Goal: Transaction & Acquisition: Book appointment/travel/reservation

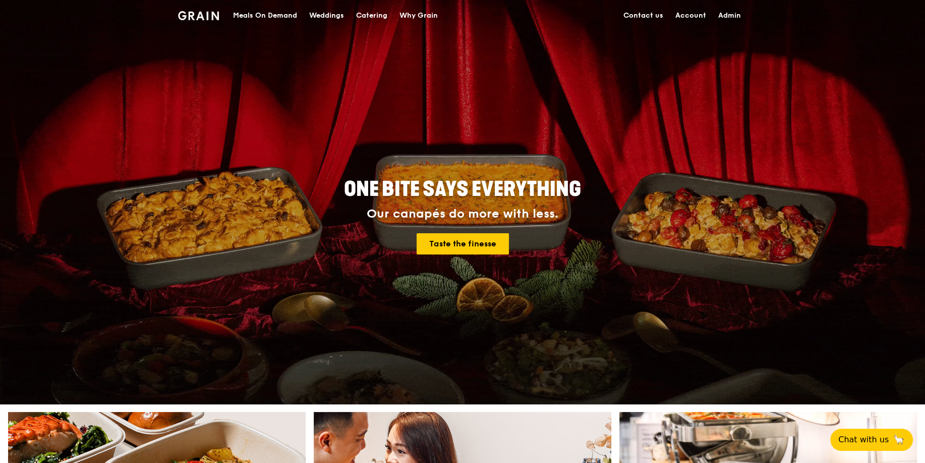
click at [289, 16] on div "Meals On Demand" at bounding box center [265, 16] width 64 height 30
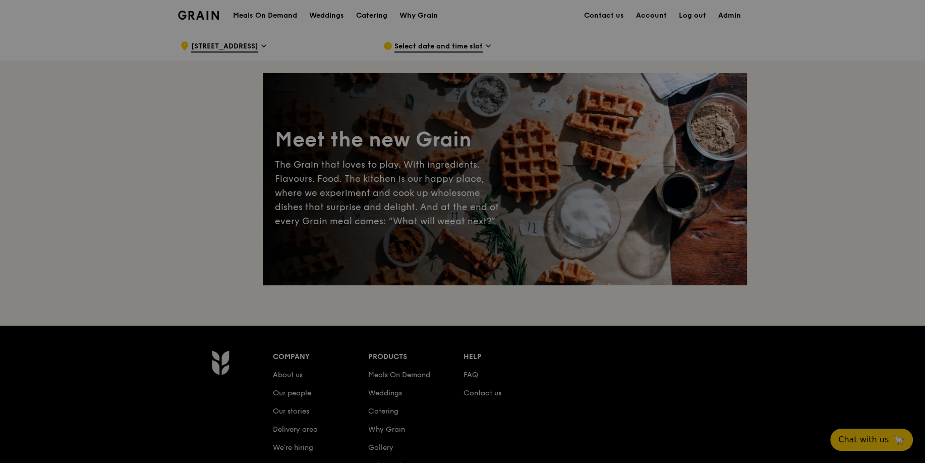
click at [428, 48] on div at bounding box center [462, 231] width 925 height 463
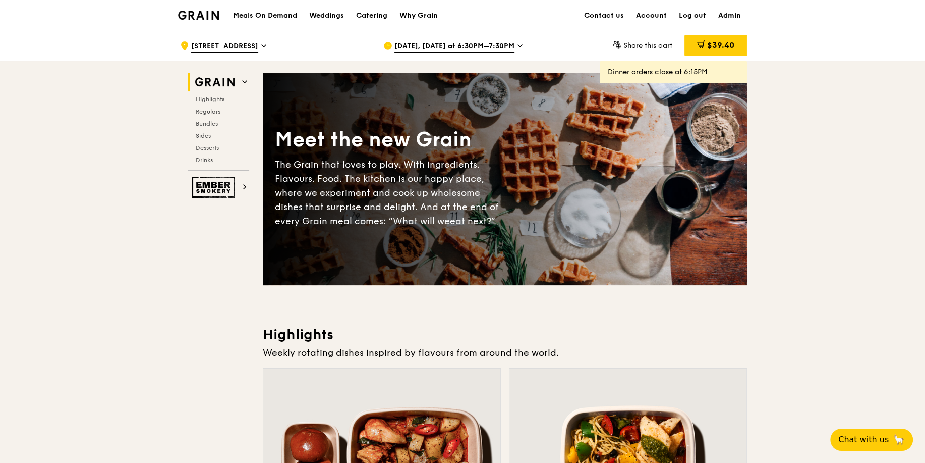
click at [434, 46] on span "[DATE], [DATE] at 6:30PM–7:30PM" at bounding box center [454, 46] width 120 height 11
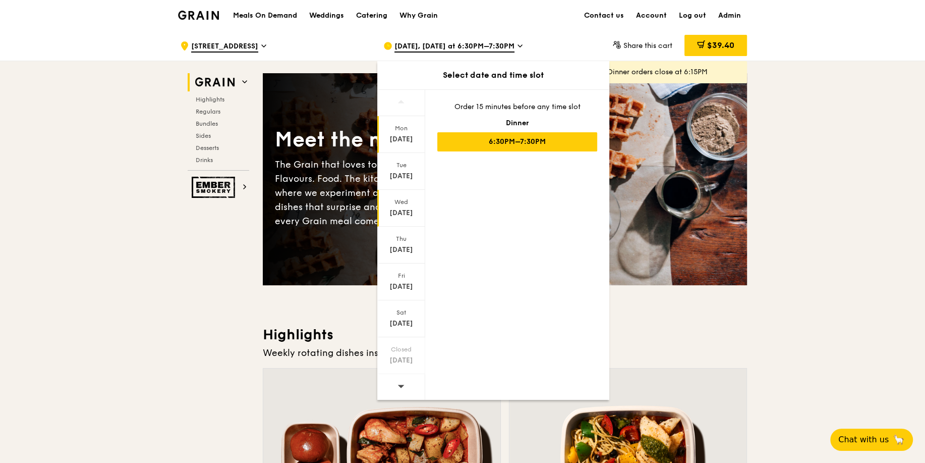
click at [399, 212] on div "[DATE]" at bounding box center [401, 213] width 45 height 10
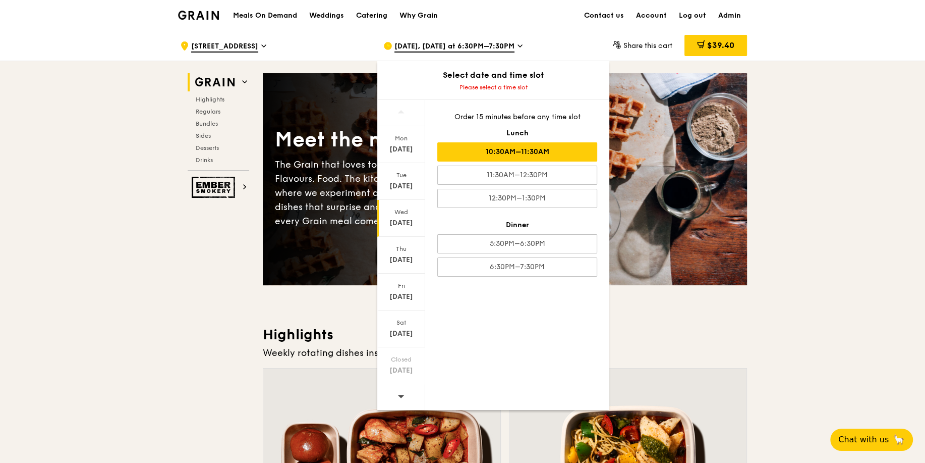
click at [520, 145] on div "10:30AM–11:30AM" at bounding box center [517, 151] width 160 height 19
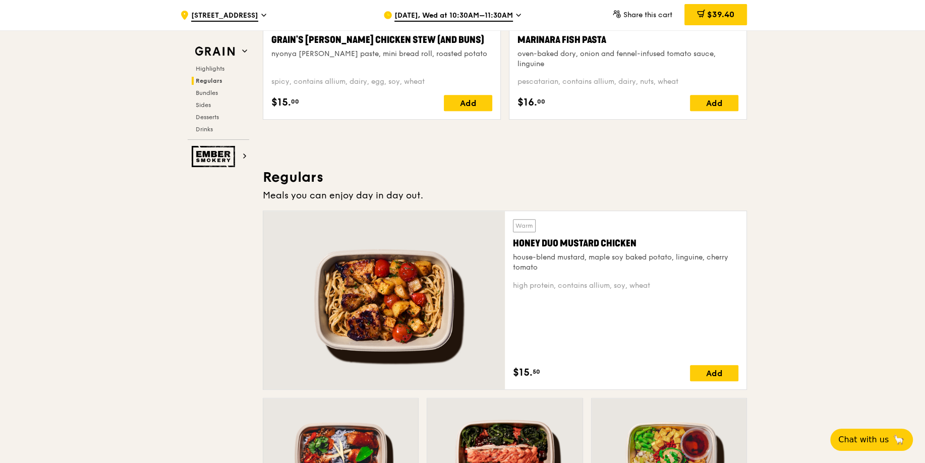
scroll to position [835, 0]
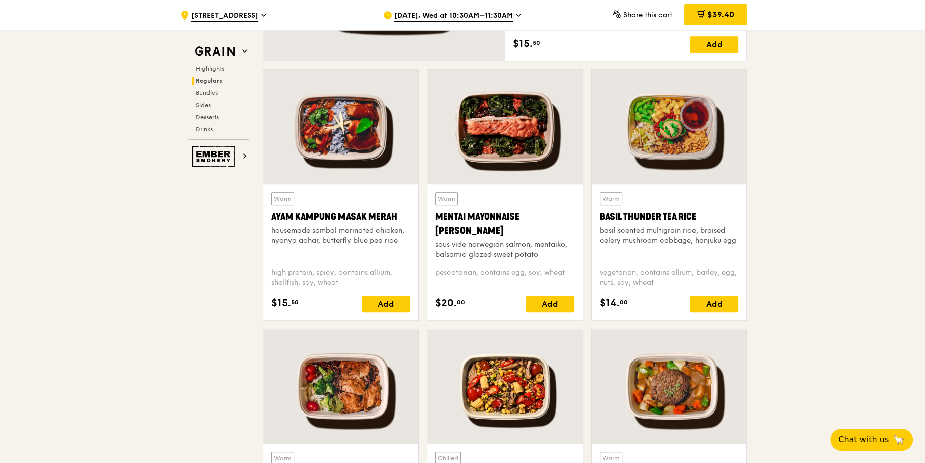
scroll to position [1002, 0]
